Goal: Task Accomplishment & Management: Manage account settings

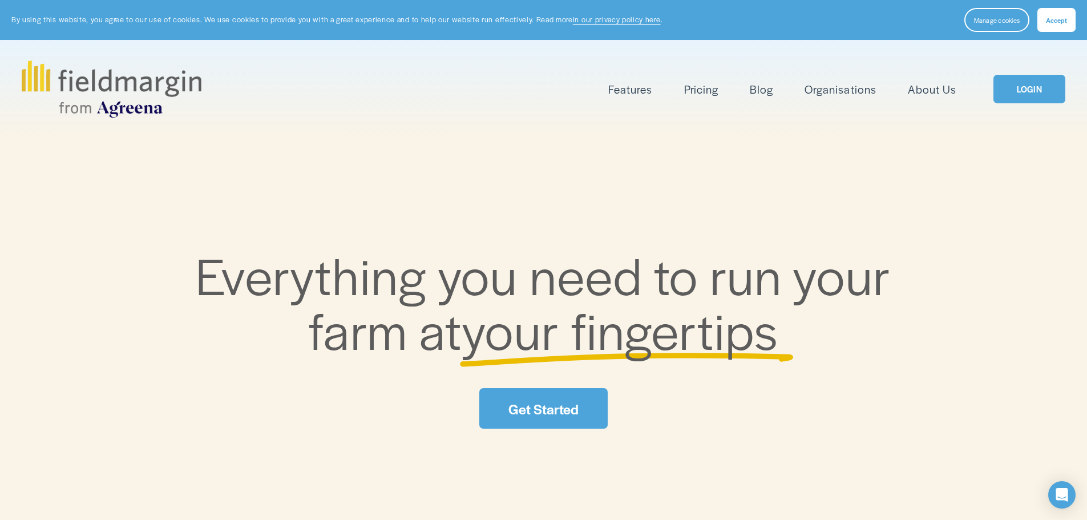
click at [1037, 88] on link "LOGIN" at bounding box center [1029, 89] width 72 height 29
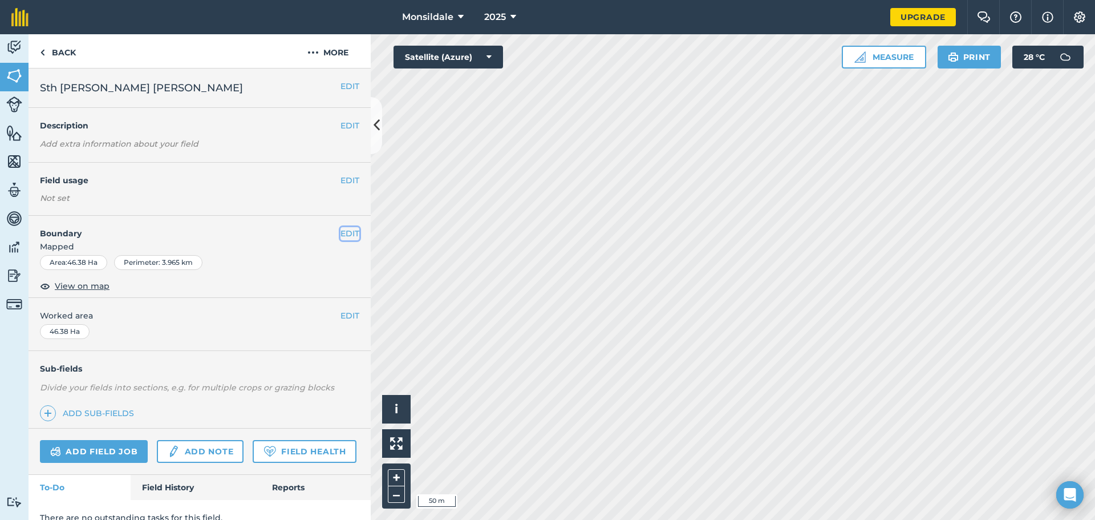
click at [345, 231] on button "EDIT" at bounding box center [350, 233] width 19 height 13
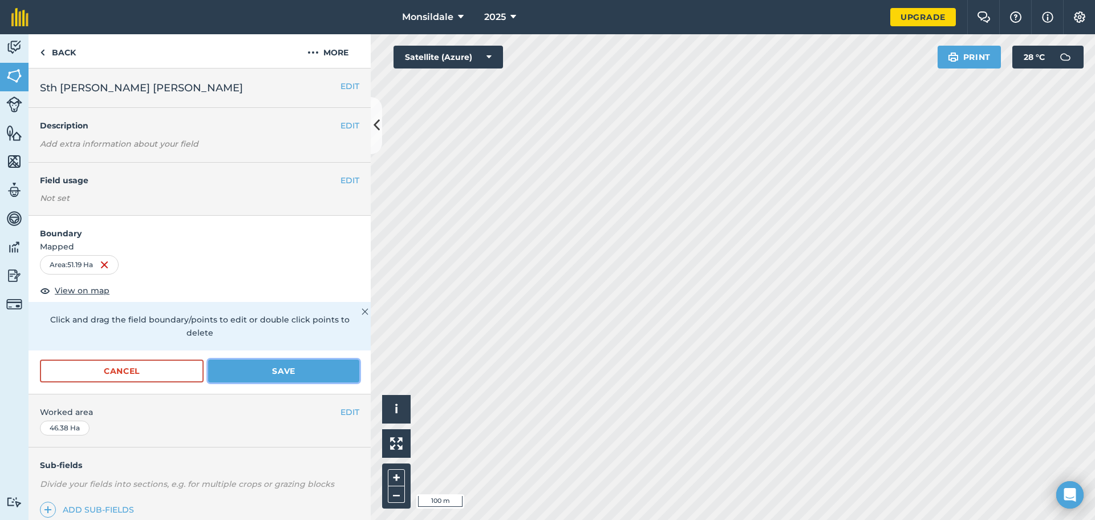
click at [304, 375] on button "Save" at bounding box center [283, 370] width 151 height 23
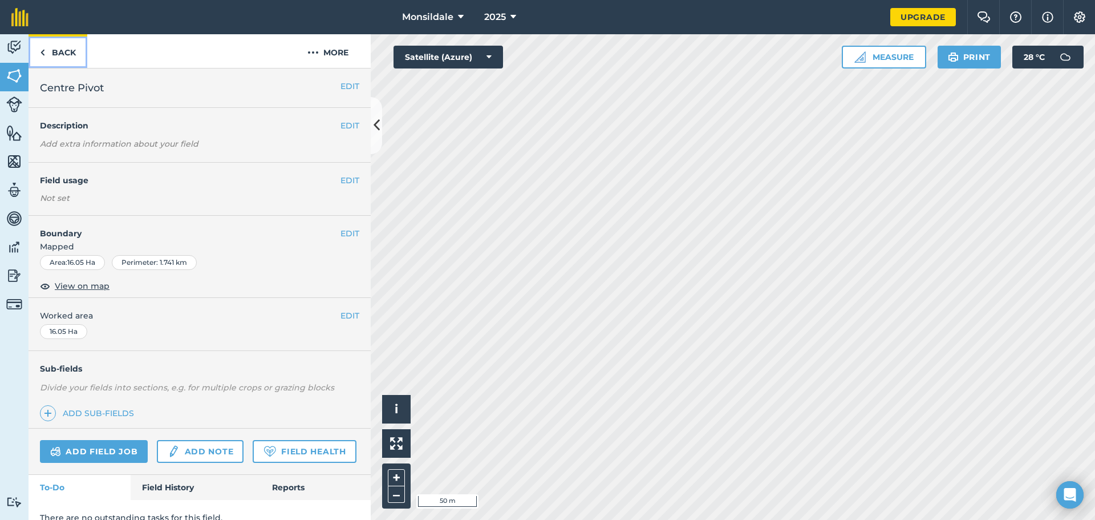
click at [39, 48] on link "Back" at bounding box center [58, 51] width 59 height 34
click at [341, 232] on button "EDIT" at bounding box center [350, 233] width 19 height 13
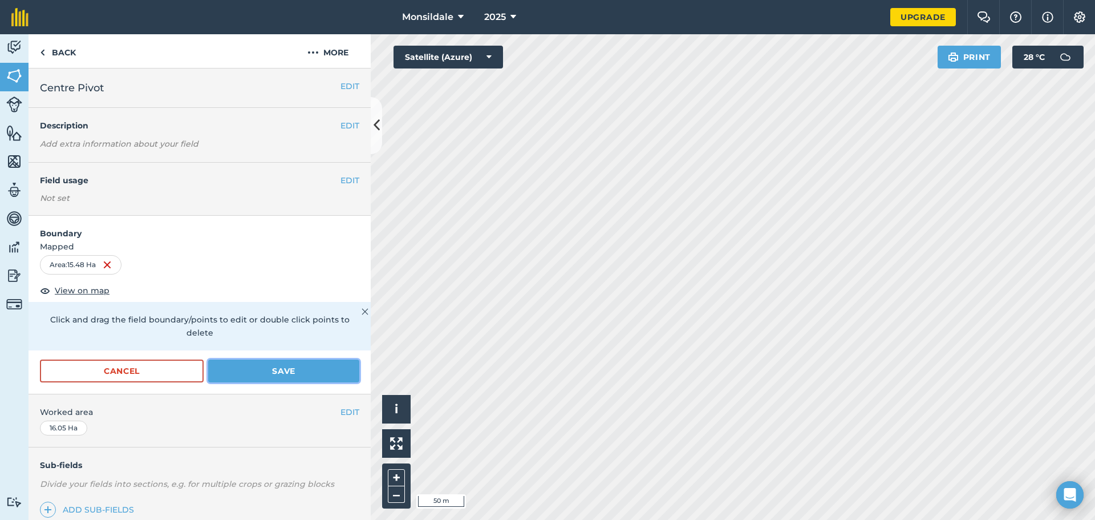
click at [279, 368] on button "Save" at bounding box center [283, 370] width 151 height 23
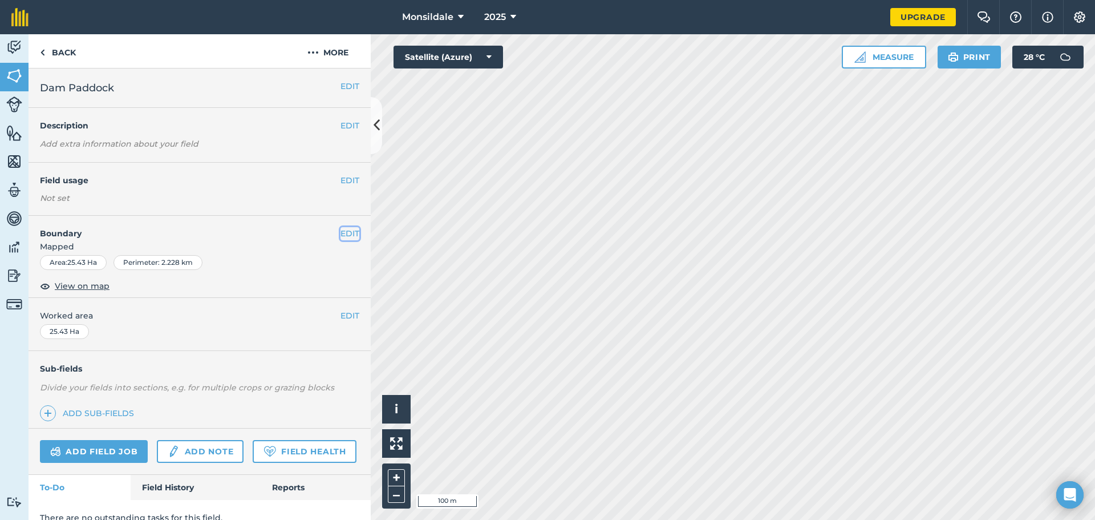
click at [341, 233] on button "EDIT" at bounding box center [350, 233] width 19 height 13
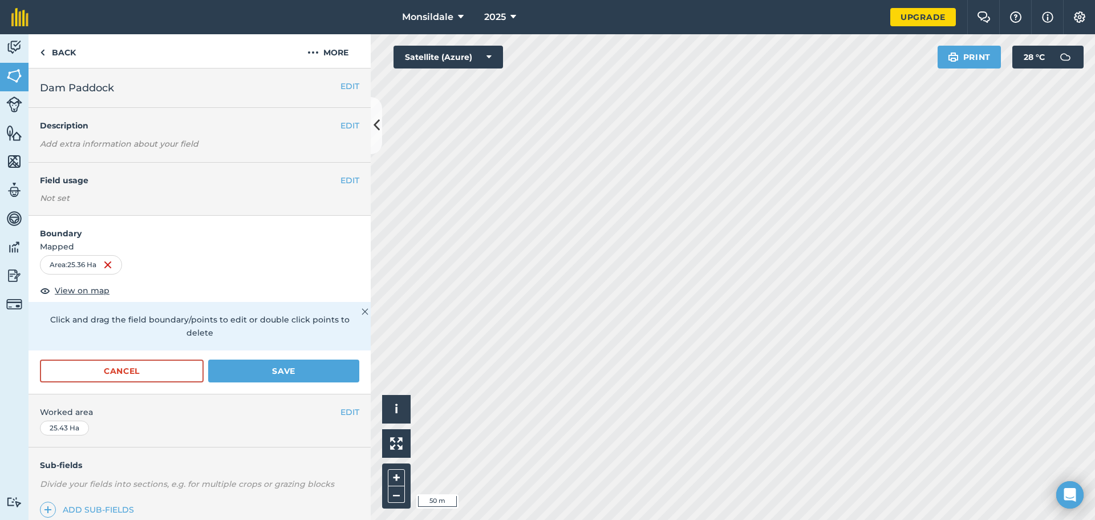
click at [678, 519] on html "Monsildale 2025 Upgrade Farm Chat Help Info Settings Map printing is not availa…" at bounding box center [547, 260] width 1095 height 520
click at [301, 371] on button "Save" at bounding box center [283, 370] width 151 height 23
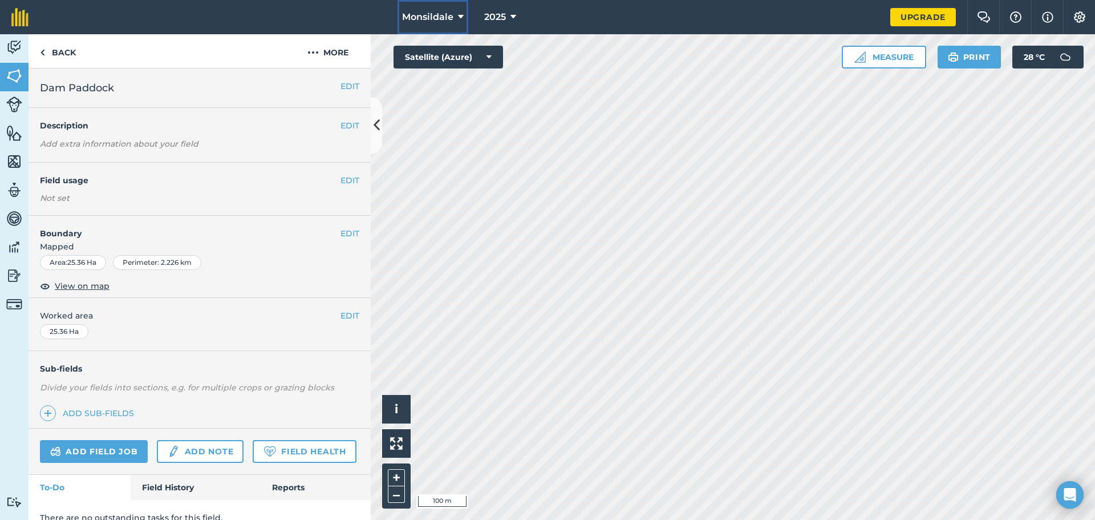
click at [463, 15] on icon at bounding box center [461, 17] width 6 height 14
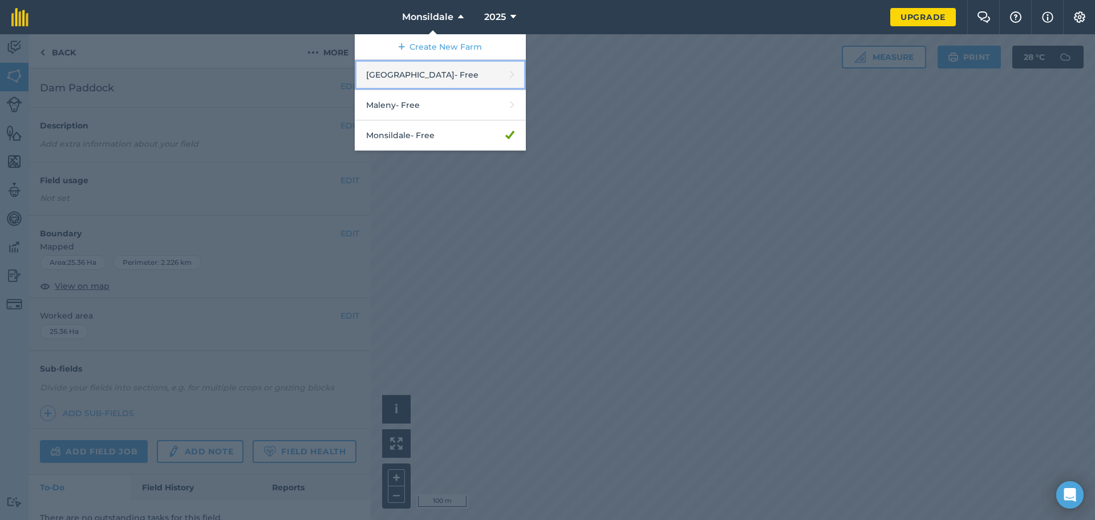
click at [409, 72] on link "Lochview - Free" at bounding box center [440, 75] width 171 height 30
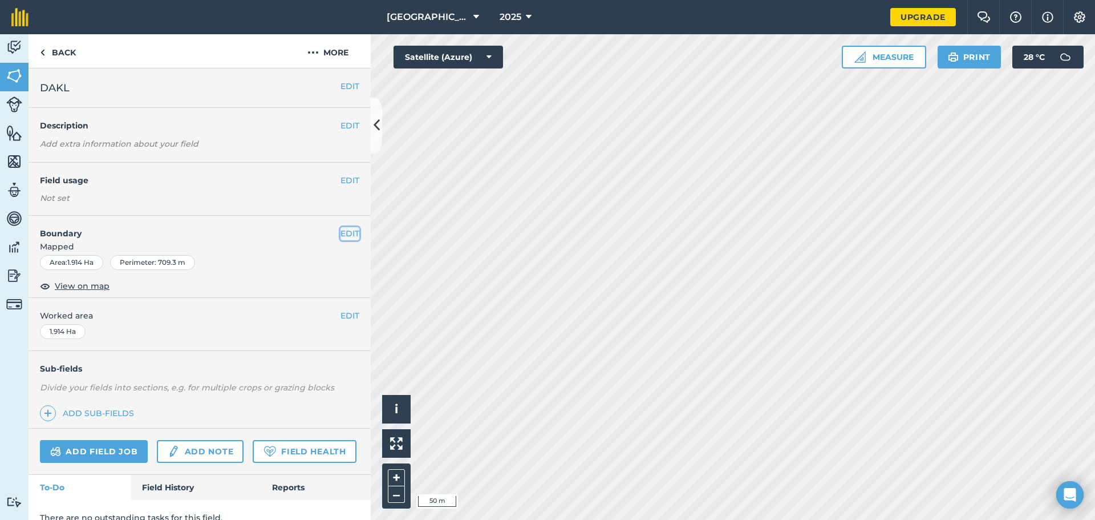
click at [341, 233] on button "EDIT" at bounding box center [350, 233] width 19 height 13
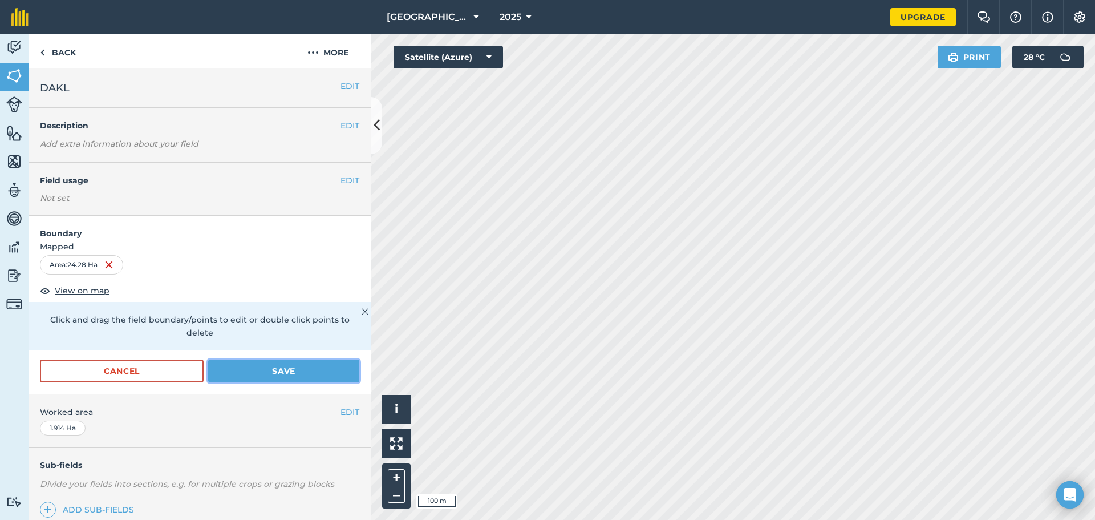
click at [274, 366] on button "Save" at bounding box center [283, 370] width 151 height 23
